Goal: Task Accomplishment & Management: Manage account settings

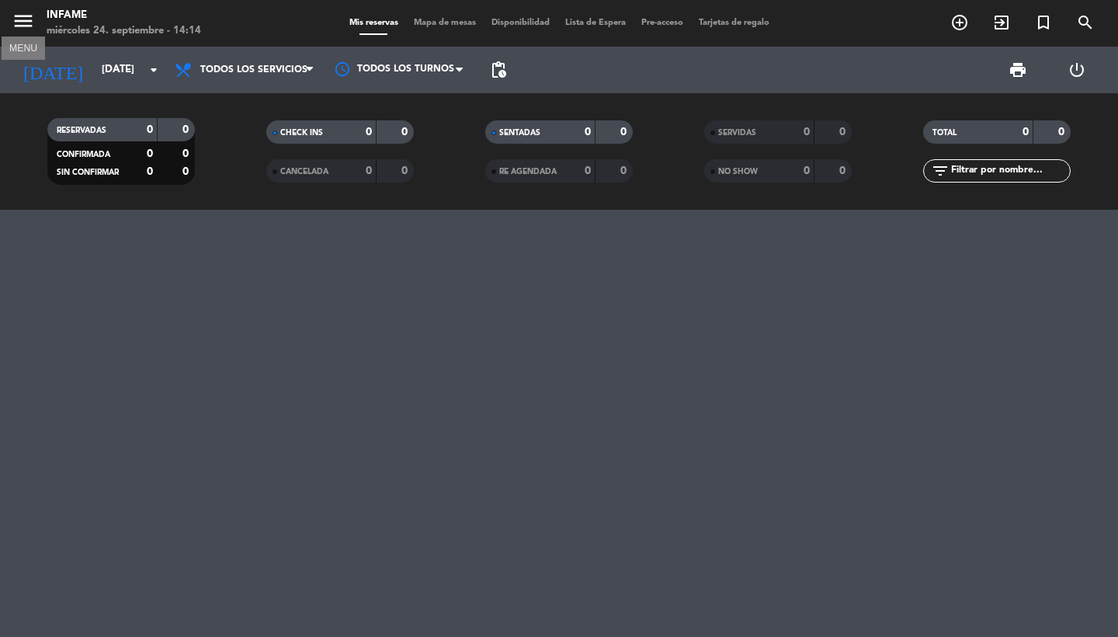
click at [12, 23] on icon "menu" at bounding box center [23, 20] width 23 height 23
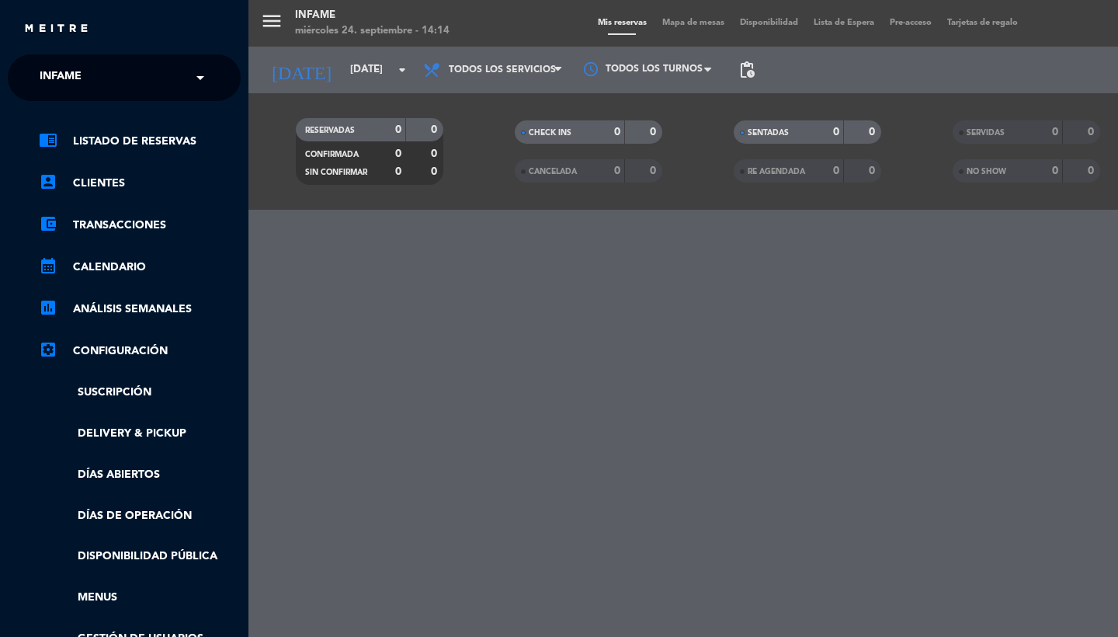
click at [83, 81] on div "× Infame" at bounding box center [68, 77] width 71 height 33
type input "los jardines"
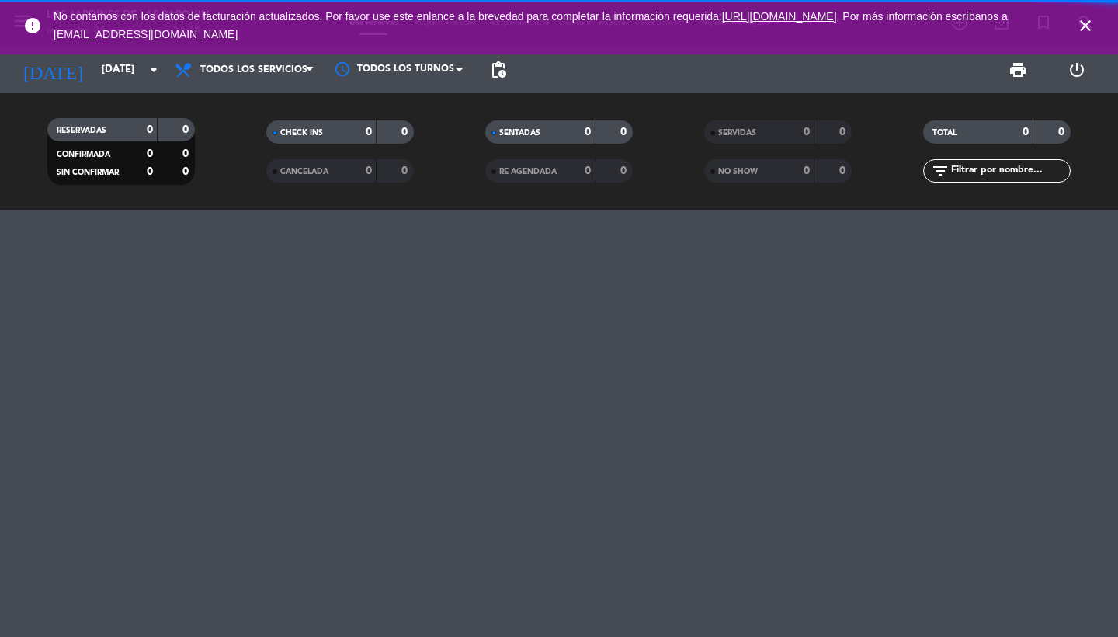
click at [1088, 19] on icon "close" at bounding box center [1085, 25] width 19 height 19
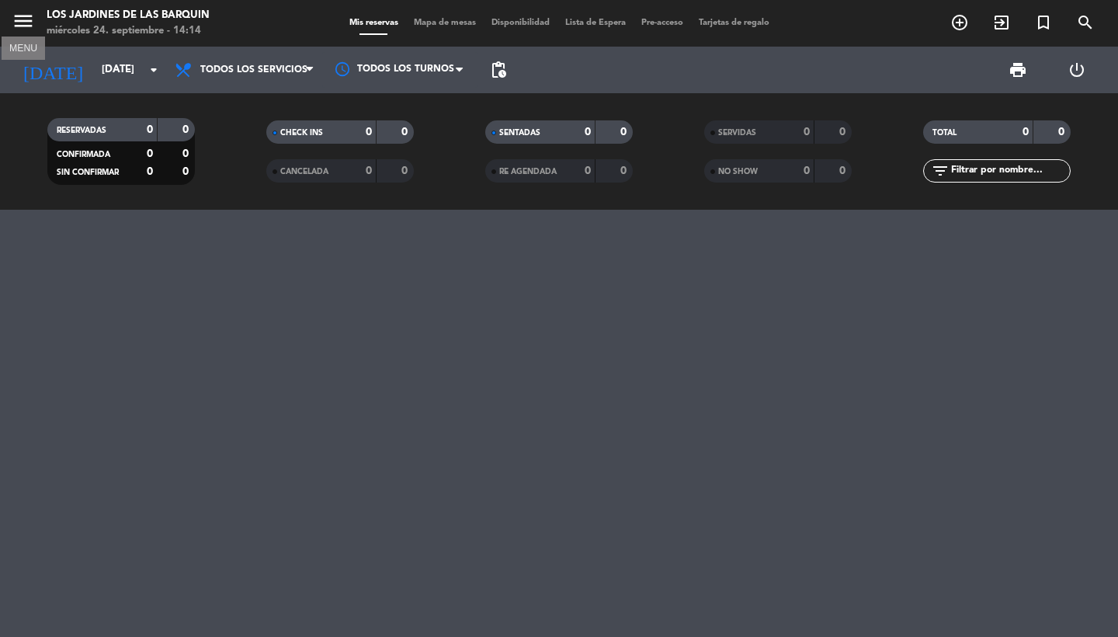
click at [12, 17] on icon "menu" at bounding box center [23, 20] width 23 height 23
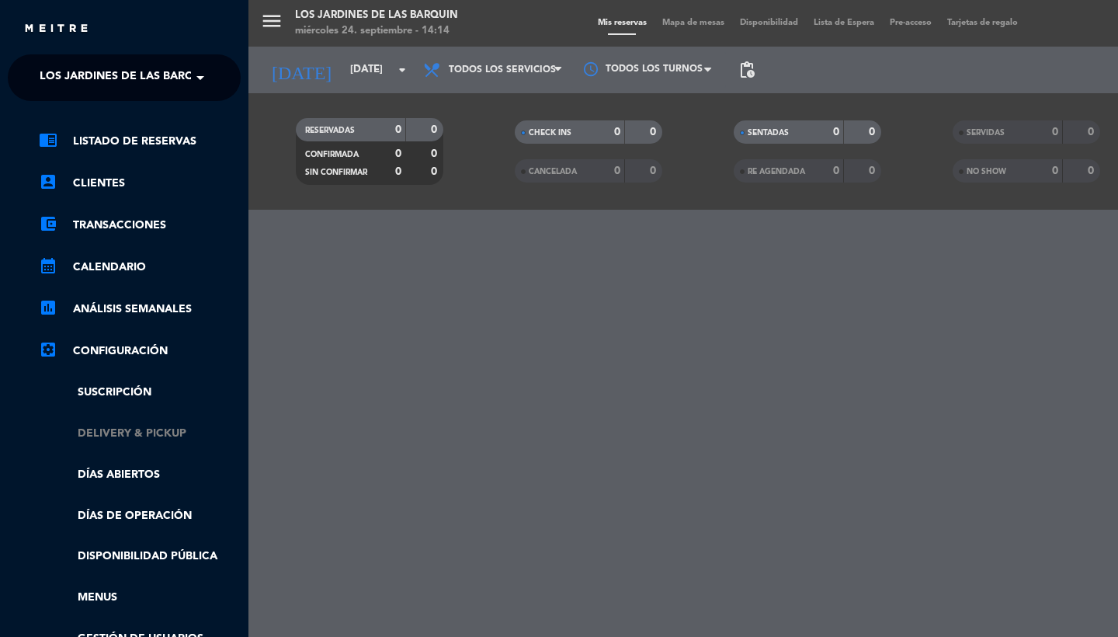
scroll to position [83, 0]
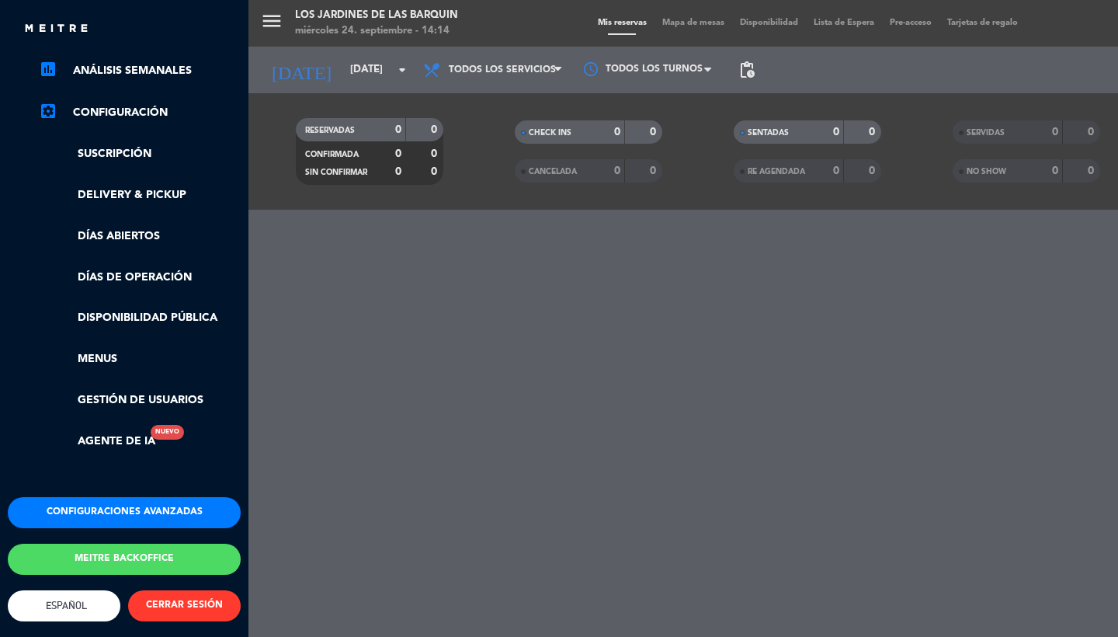
click at [121, 501] on button "Configuraciones avanzadas" at bounding box center [124, 512] width 233 height 31
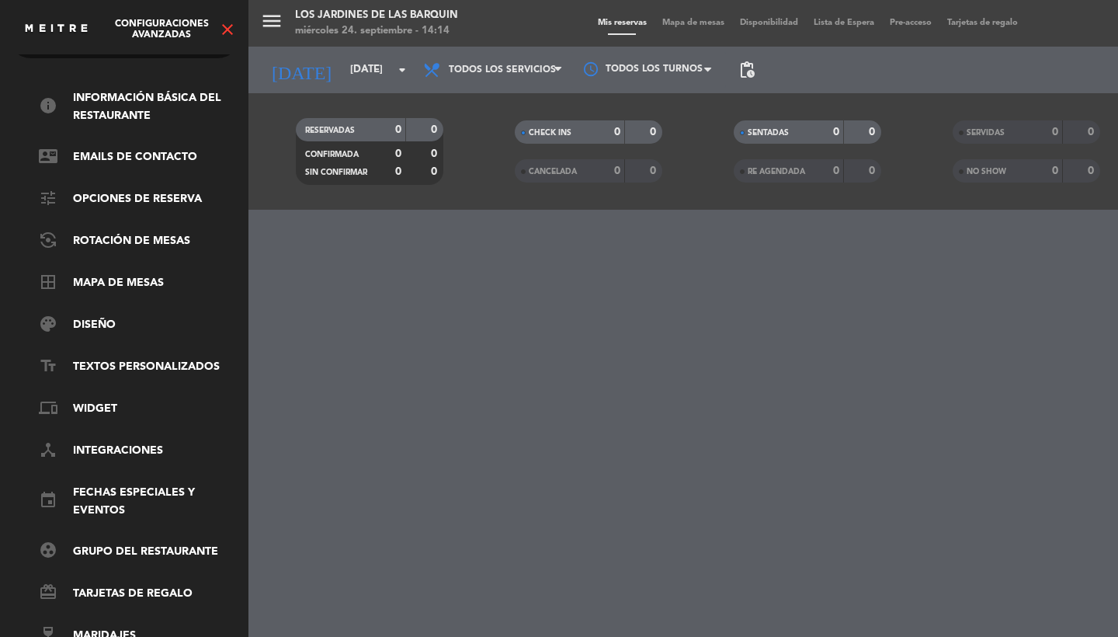
scroll to position [53, 0]
click at [92, 497] on link "event Fechas especiales y eventos" at bounding box center [140, 502] width 202 height 36
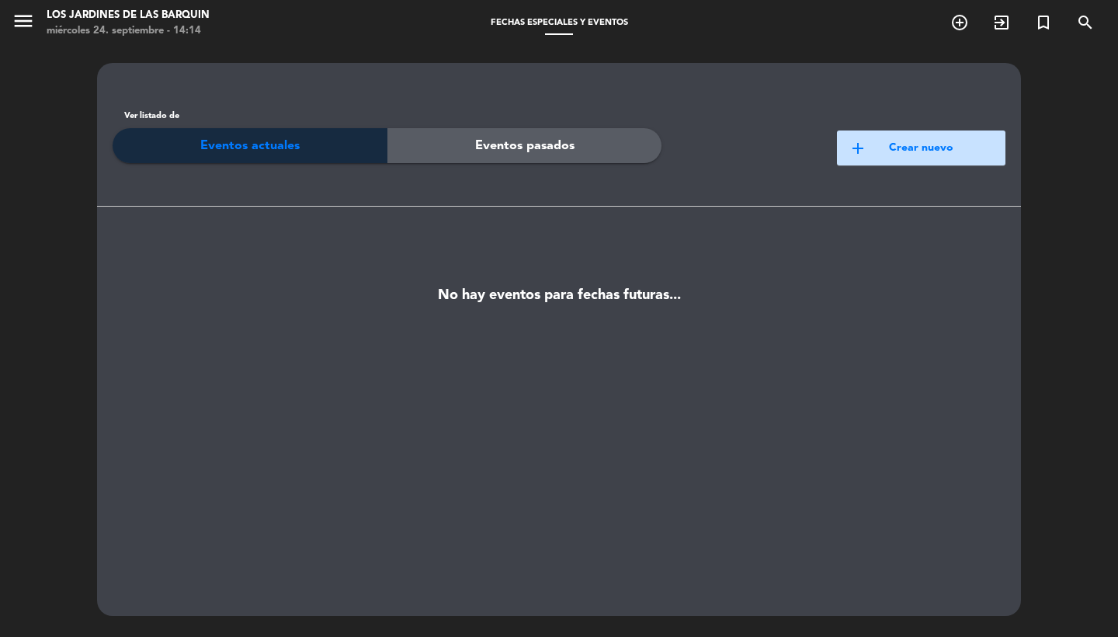
click at [16, 30] on icon "menu" at bounding box center [23, 20] width 23 height 23
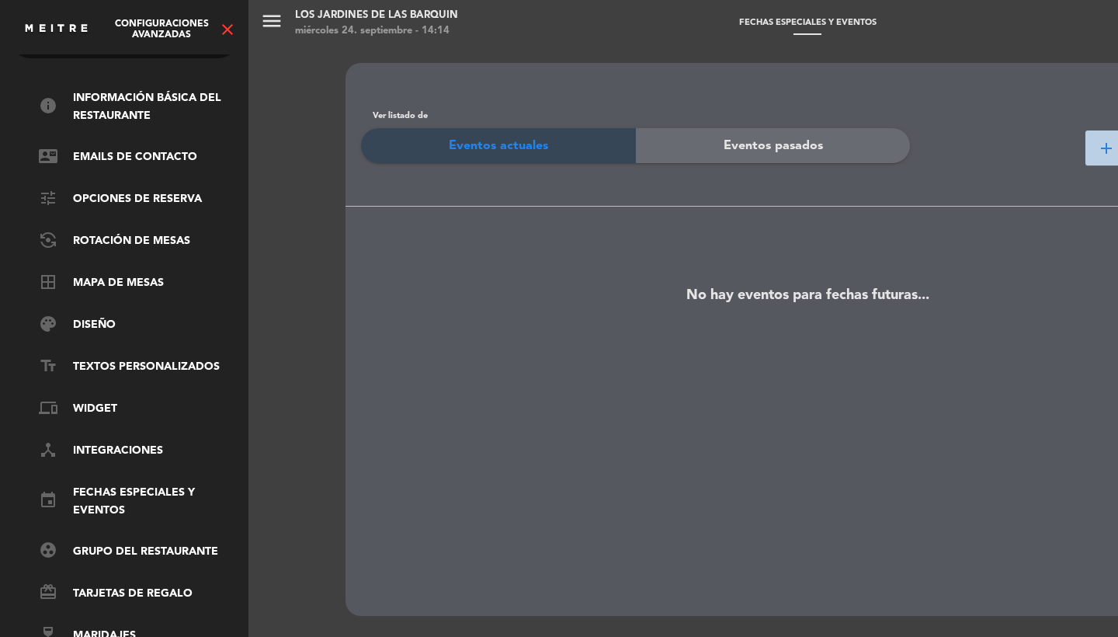
click at [231, 26] on icon "close" at bounding box center [227, 29] width 19 height 19
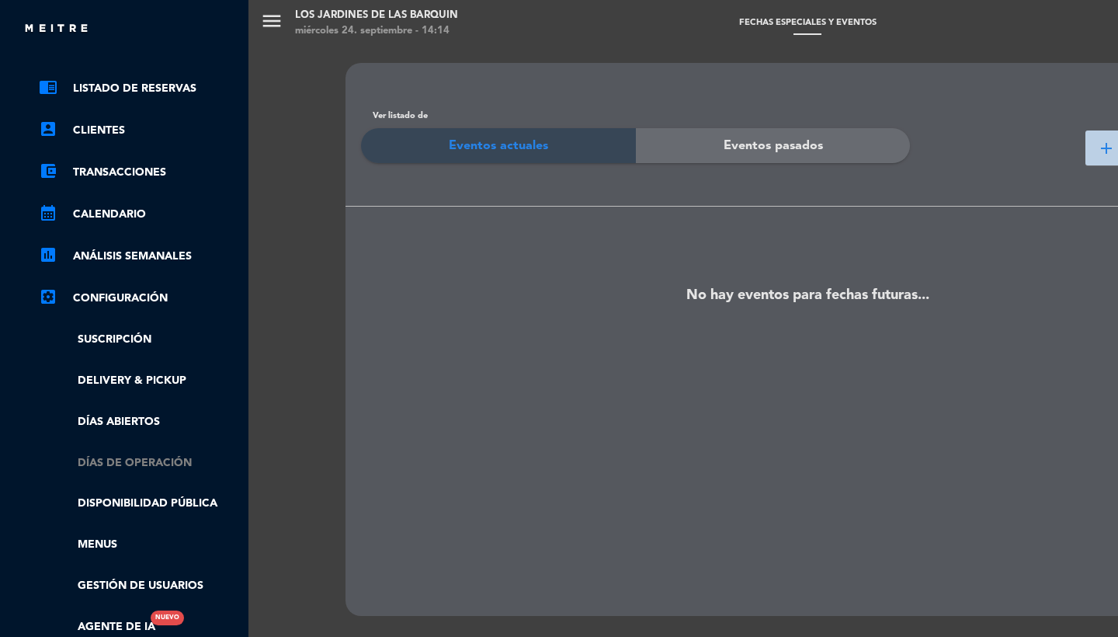
click at [133, 454] on link "Días de Operación" at bounding box center [140, 463] width 202 height 18
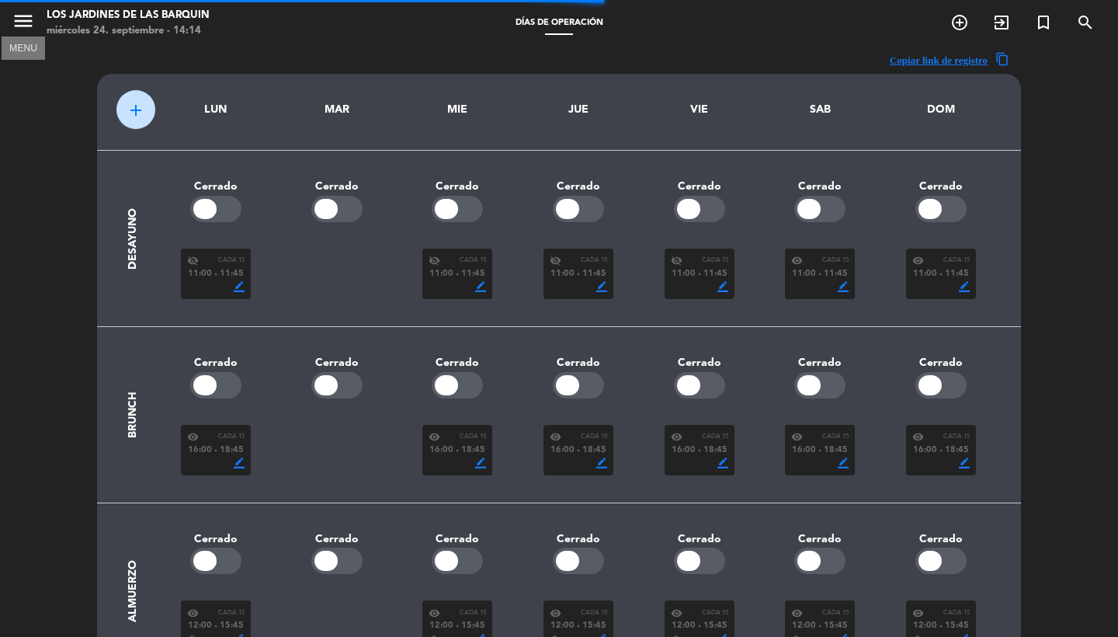
click at [26, 16] on icon "menu" at bounding box center [23, 20] width 23 height 23
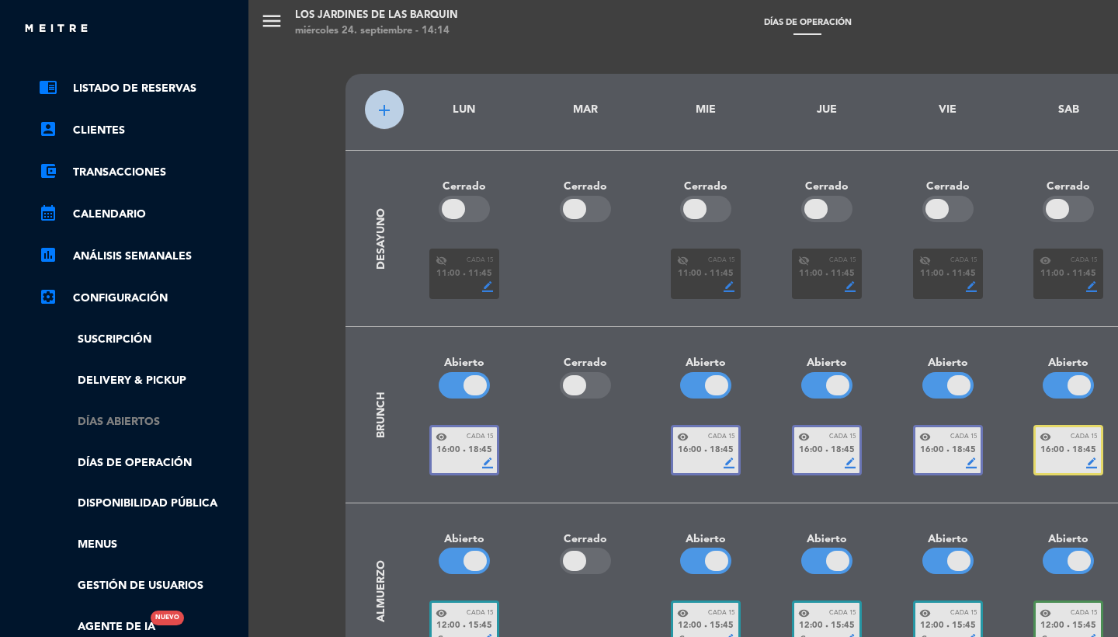
click at [104, 419] on link "Días abiertos" at bounding box center [140, 422] width 202 height 18
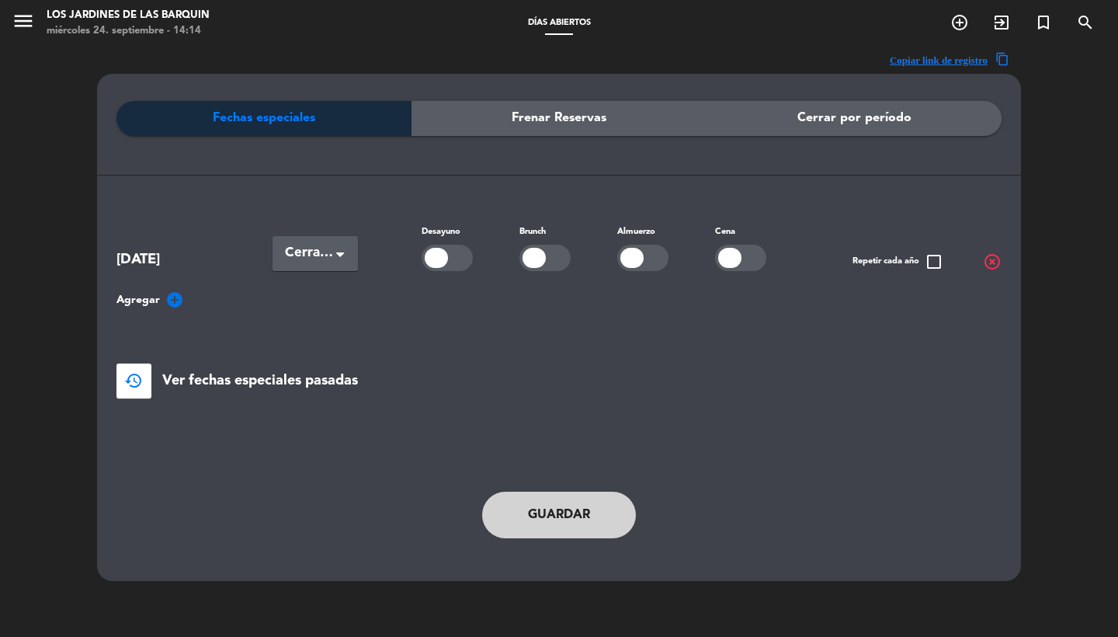
click at [989, 255] on span "highlight_off" at bounding box center [992, 261] width 19 height 19
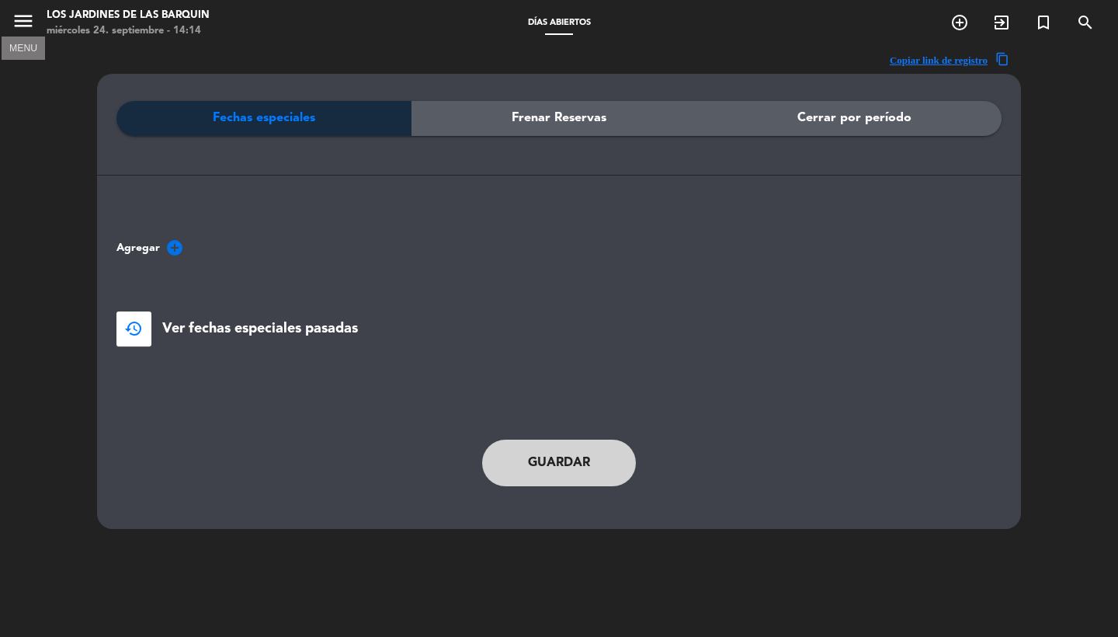
click at [19, 25] on icon "menu" at bounding box center [23, 20] width 23 height 23
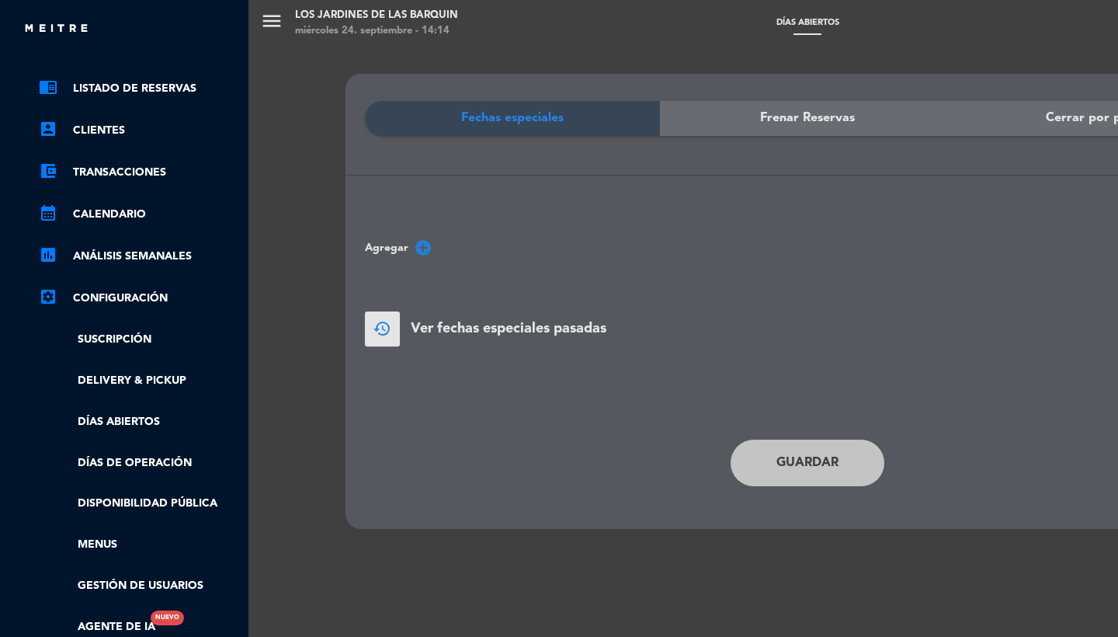
click at [109, 102] on ul "chrome_reader_mode Listado de Reservas account_box Clientes account_balance_wal…" at bounding box center [124, 357] width 233 height 557
click at [107, 95] on link "chrome_reader_mode Listado de Reservas" at bounding box center [140, 88] width 202 height 19
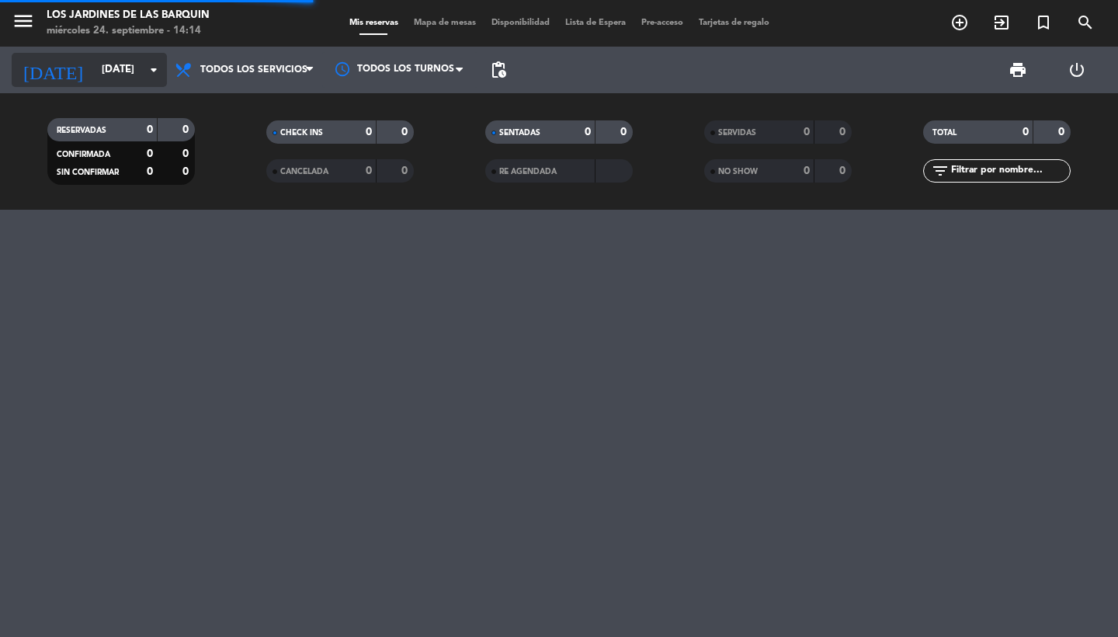
click at [108, 68] on input "[DATE]" at bounding box center [162, 70] width 137 height 28
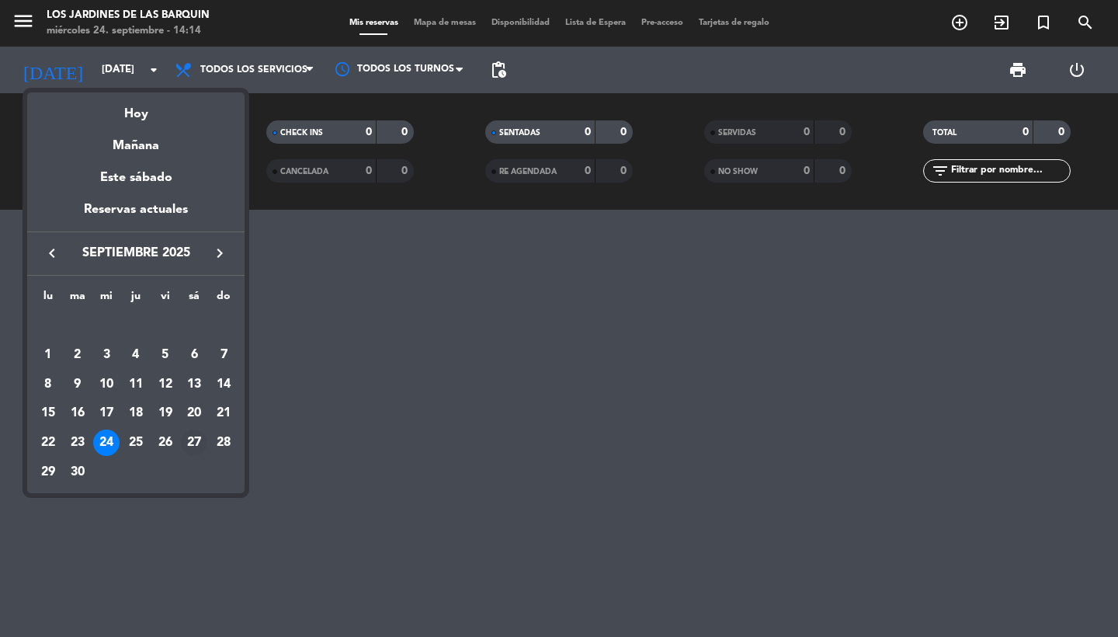
click at [190, 438] on div "27" at bounding box center [194, 442] width 26 height 26
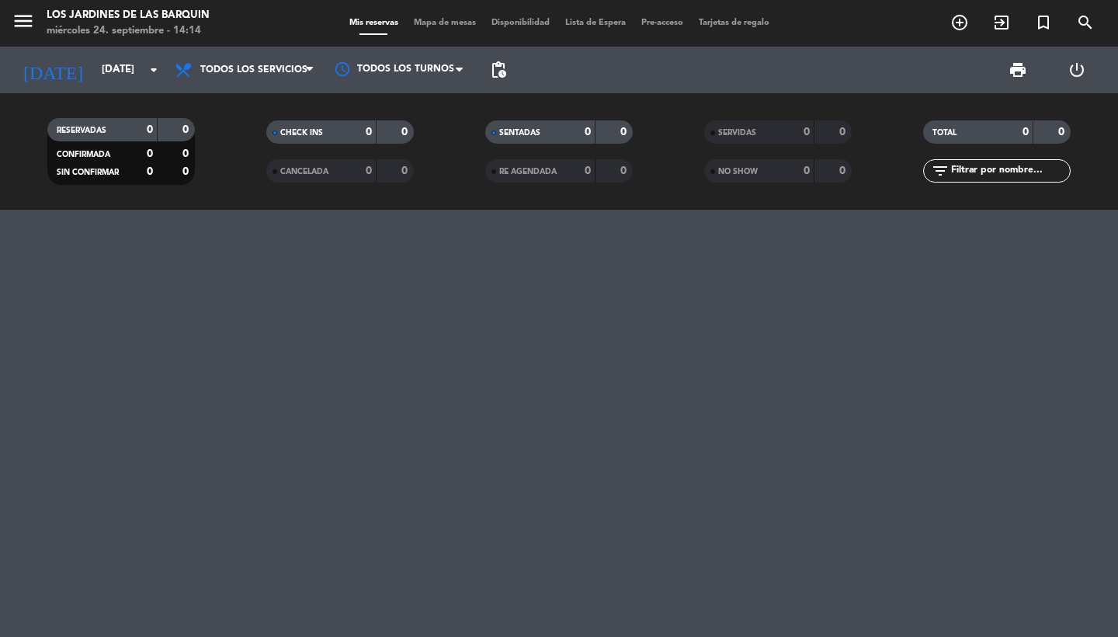
type input "[DATE]"
click at [493, 68] on span "pending_actions" at bounding box center [498, 70] width 19 height 19
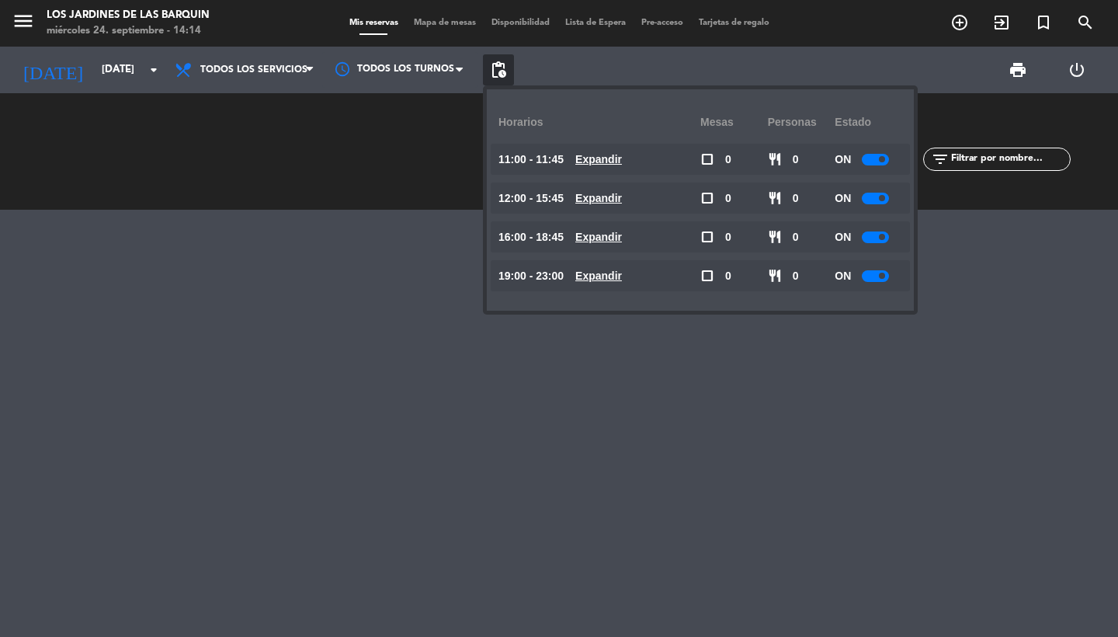
click at [577, 71] on div "print power_settings_new" at bounding box center [810, 70] width 592 height 47
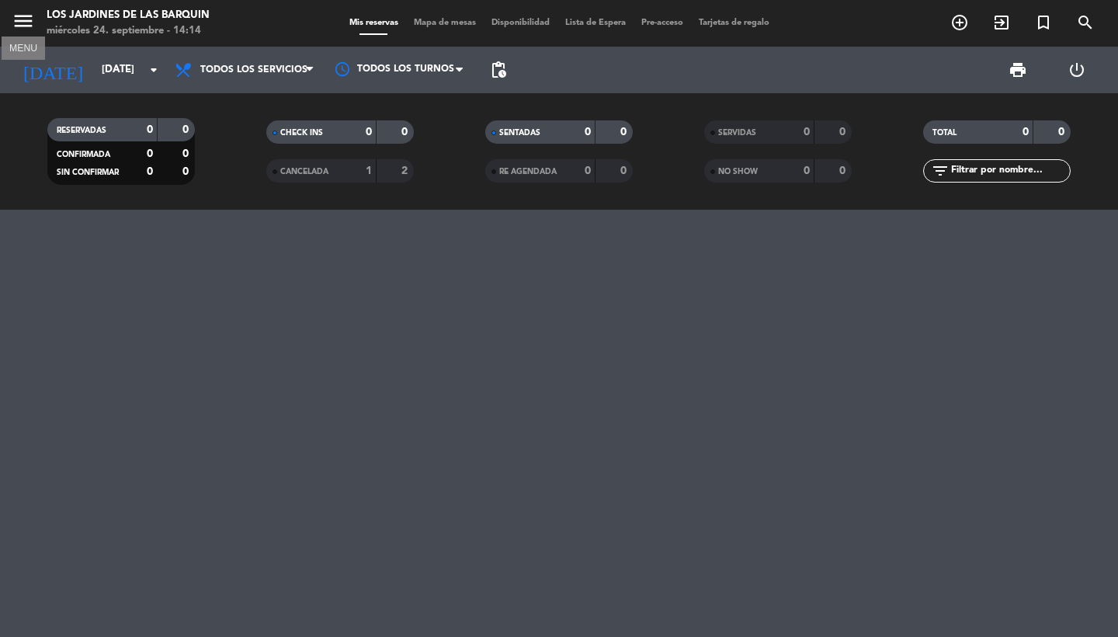
click at [16, 13] on icon "menu" at bounding box center [23, 20] width 23 height 23
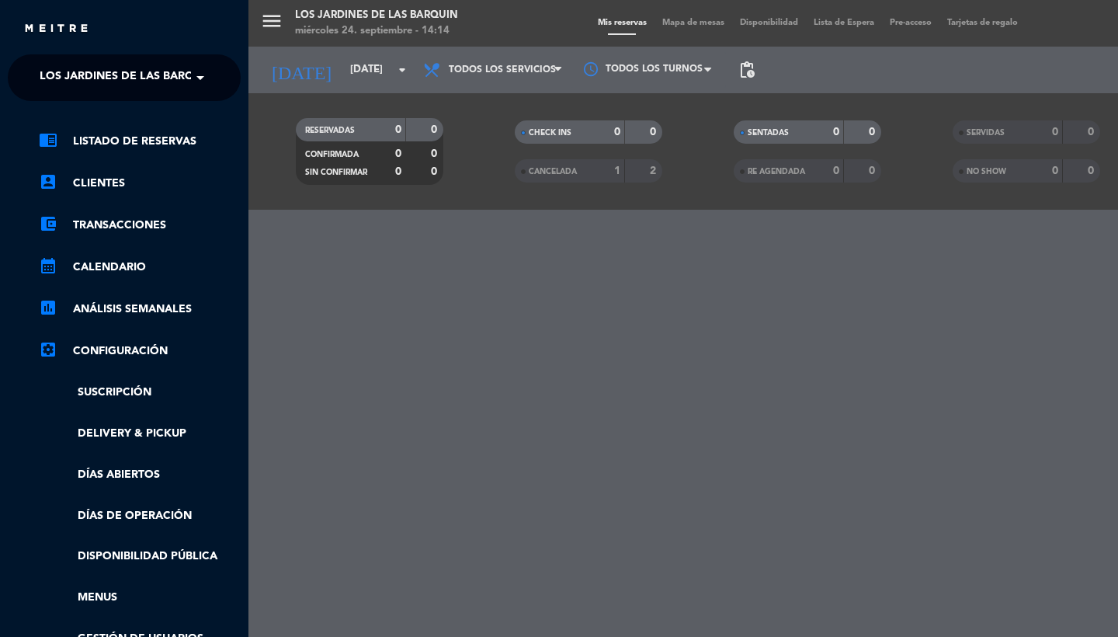
scroll to position [-2, 0]
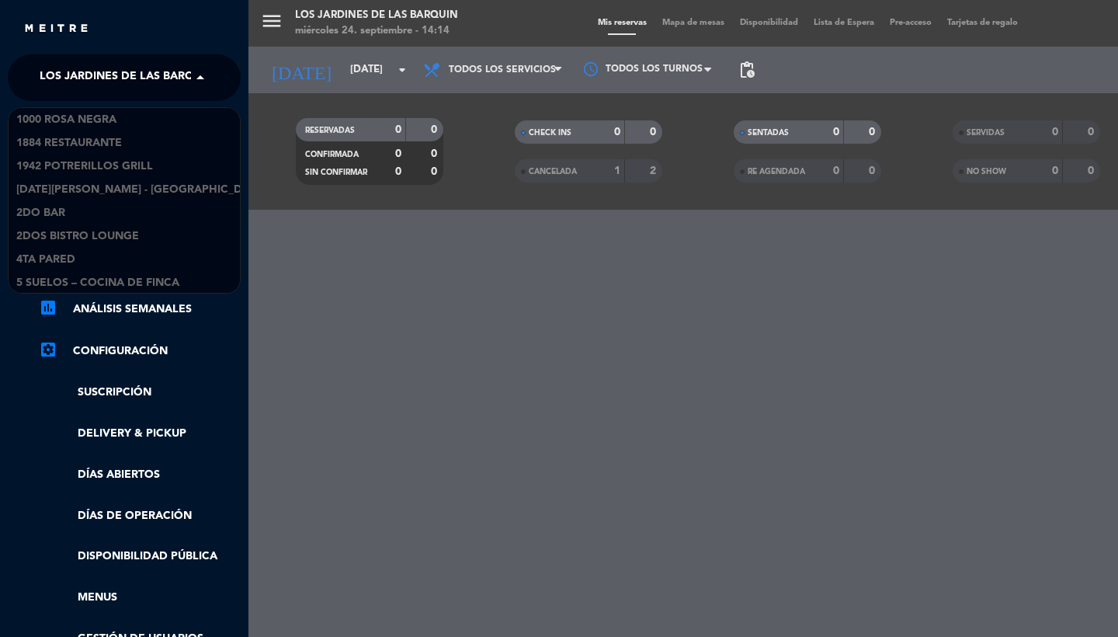
click at [87, 78] on span "Los jardines de las barquin" at bounding box center [127, 77] width 174 height 33
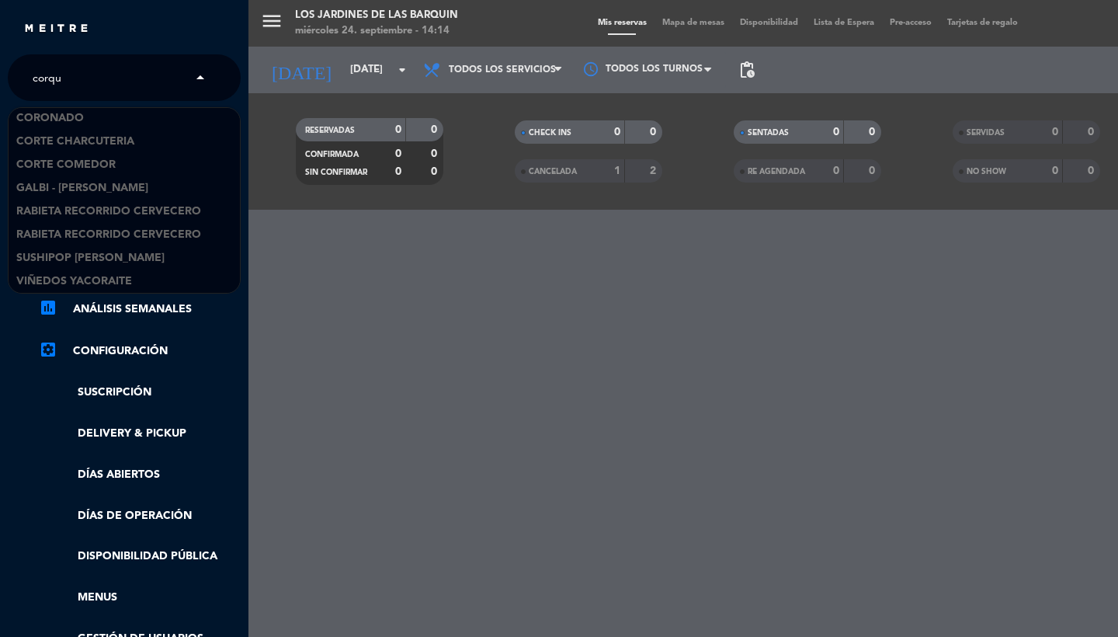
scroll to position [0, 0]
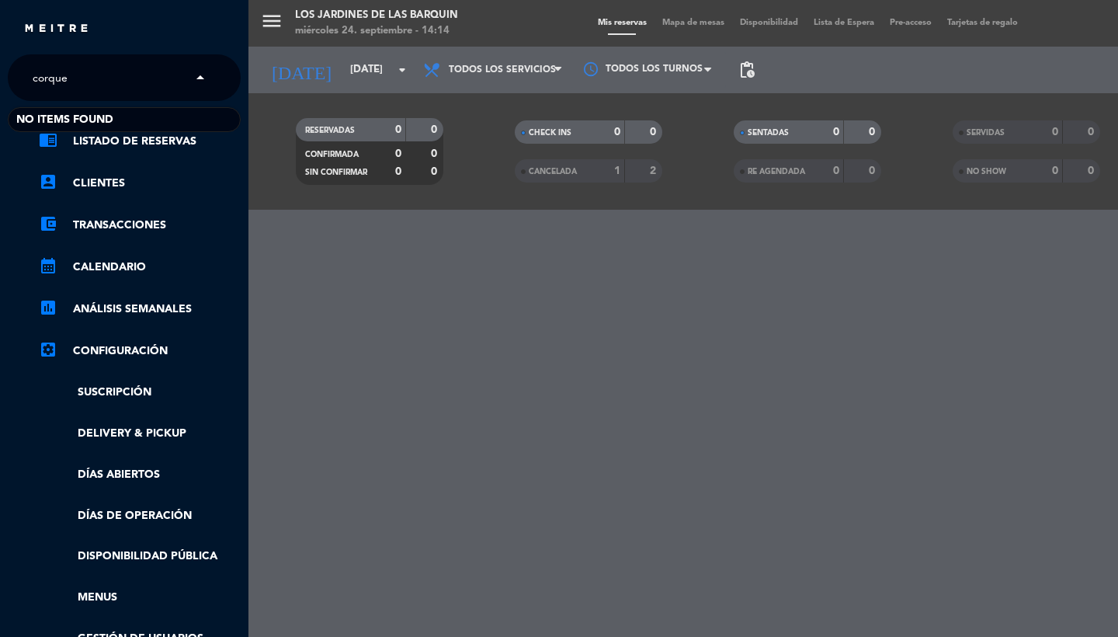
type input "corque"
